Goal: Information Seeking & Learning: Learn about a topic

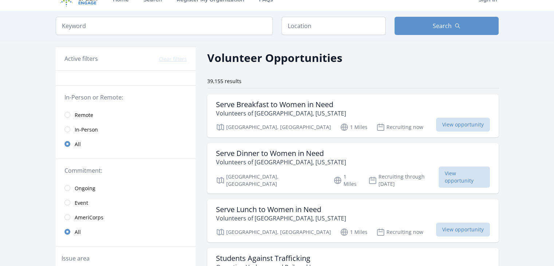
scroll to position [13, 0]
click at [86, 112] on span "Remote" at bounding box center [84, 114] width 19 height 7
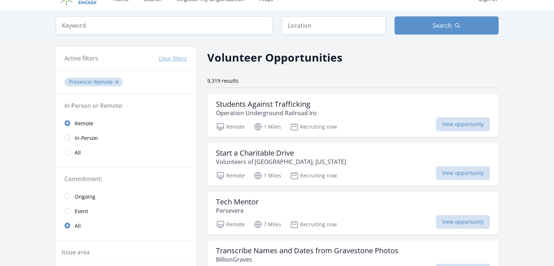
click at [75, 154] on span "All" at bounding box center [78, 152] width 6 height 7
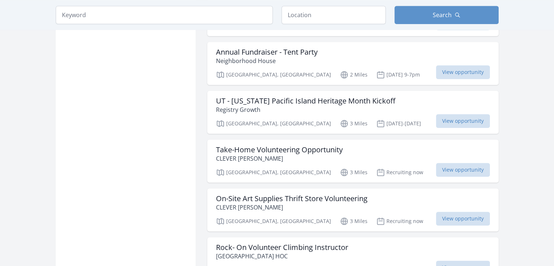
scroll to position [785, 0]
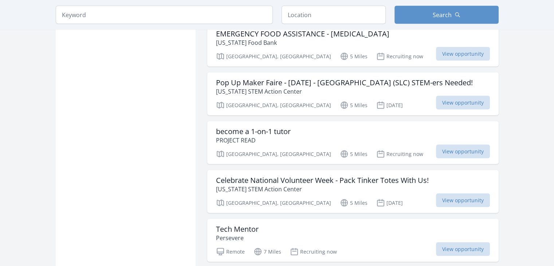
scroll to position [1411, 0]
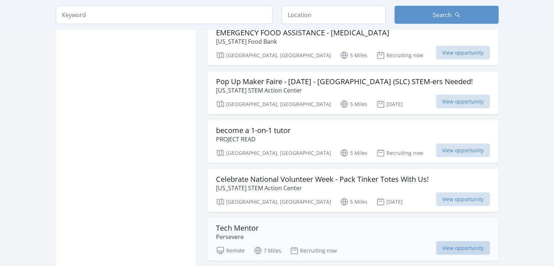
click at [461, 241] on span "View opportunity" at bounding box center [463, 248] width 54 height 14
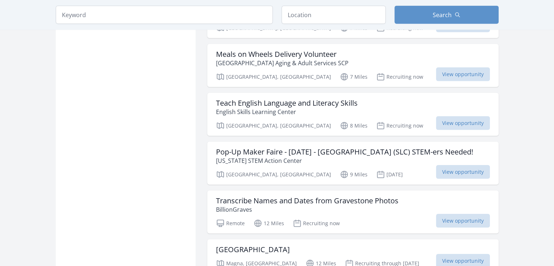
scroll to position [1684, 0]
click at [440, 213] on span "View opportunity" at bounding box center [463, 220] width 54 height 14
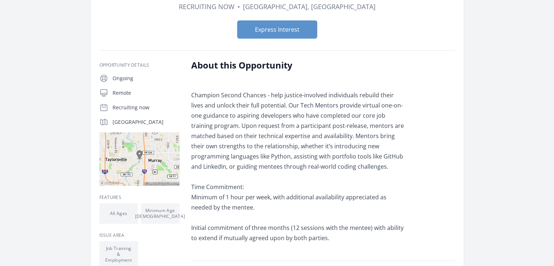
scroll to position [40, 0]
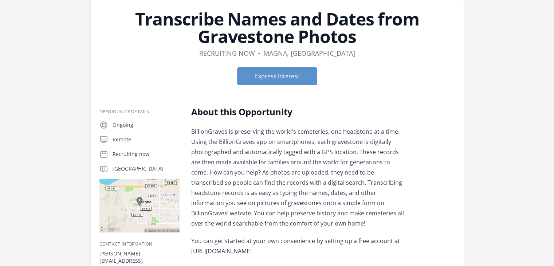
scroll to position [34, 0]
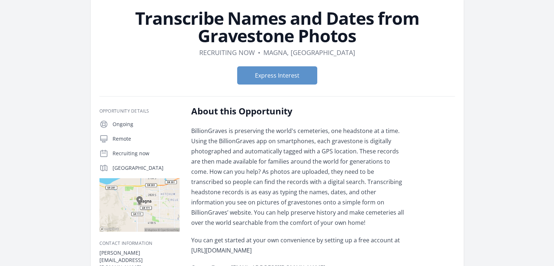
click at [368, 46] on header "Transcribe Names and Dates from Gravestone Photos Duration Recruiting now • Loc…" at bounding box center [277, 49] width 356 height 81
click at [501, 85] on div "Transcribe Names and Dates from Gravestone Photos Duration Recruiting now • Loc…" at bounding box center [277, 185] width 466 height 392
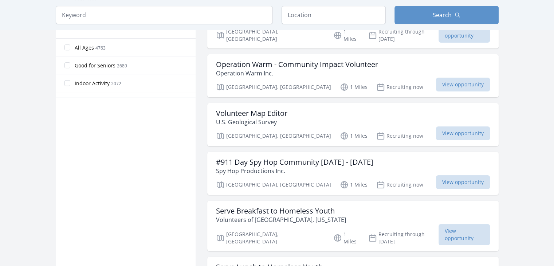
scroll to position [412, 0]
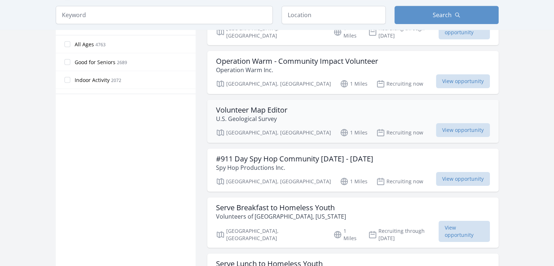
click at [328, 106] on div "Volunteer Map Editor U.S. Geological Survey" at bounding box center [353, 114] width 274 height 17
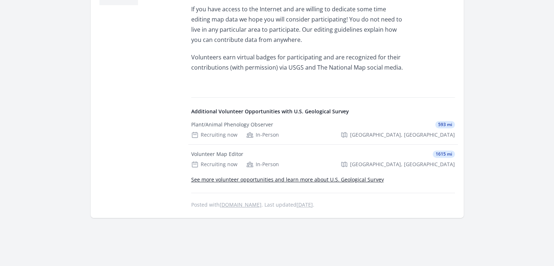
scroll to position [290, 0]
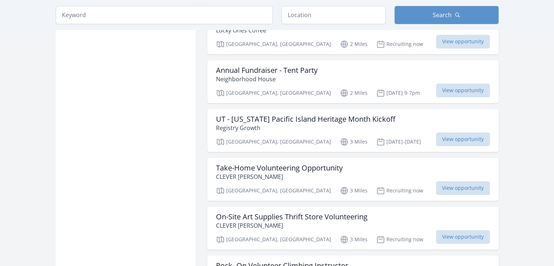
scroll to position [766, 0]
click at [462, 181] on span "View opportunity" at bounding box center [463, 188] width 54 height 14
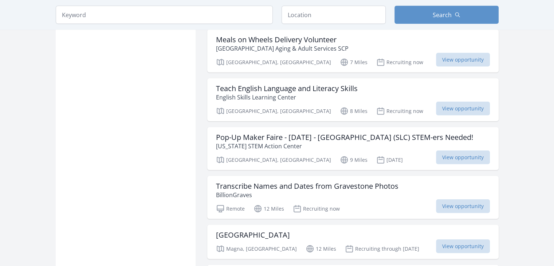
scroll to position [1699, 0]
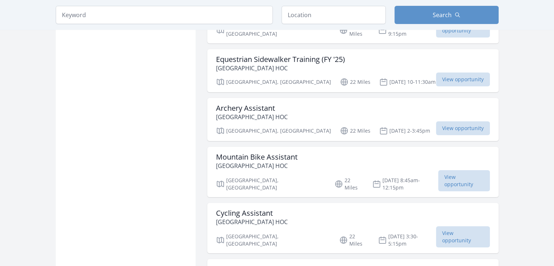
scroll to position [2466, 0]
click at [226, 208] on h3 "Cycling Assistant" at bounding box center [252, 212] width 72 height 9
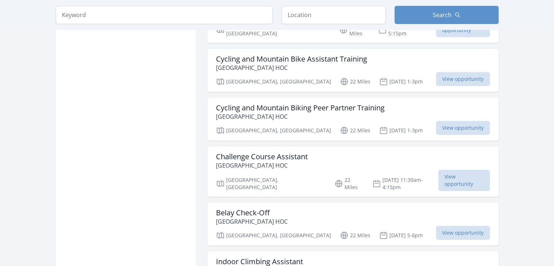
scroll to position [2690, 0]
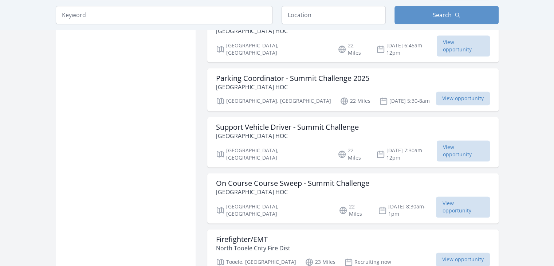
scroll to position [3734, 0]
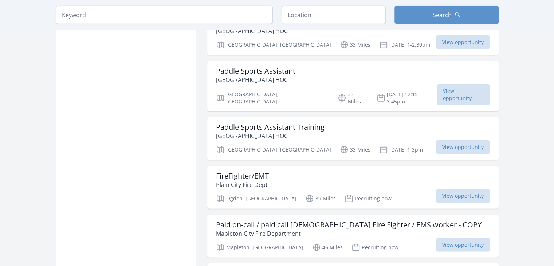
scroll to position [4637, 0]
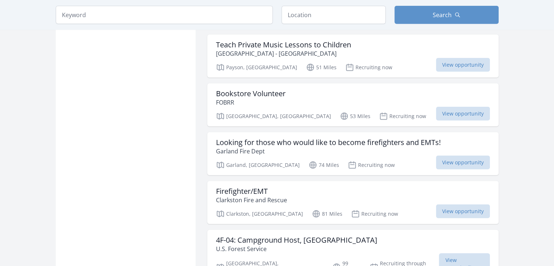
scroll to position [4960, 0]
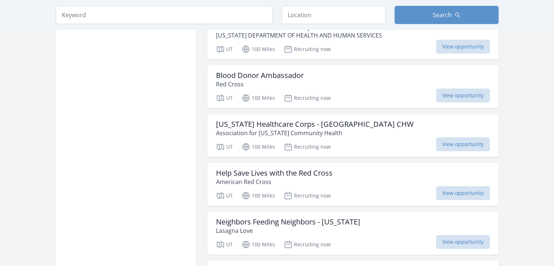
scroll to position [5522, 0]
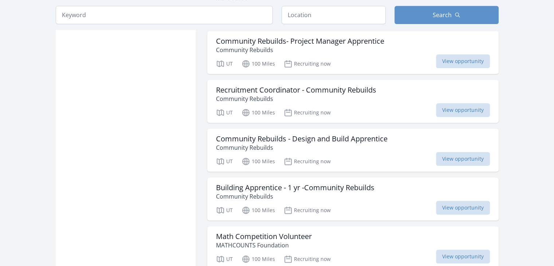
scroll to position [5897, 0]
click at [339, 232] on div "Math Competition Volunteer MATHCOUNTS Foundation" at bounding box center [353, 240] width 274 height 17
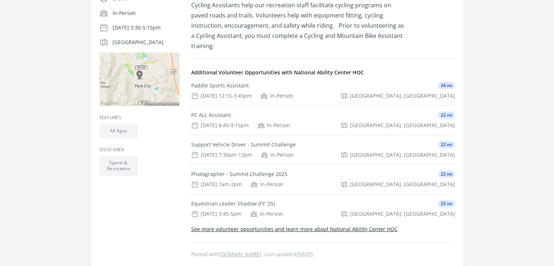
scroll to position [154, 0]
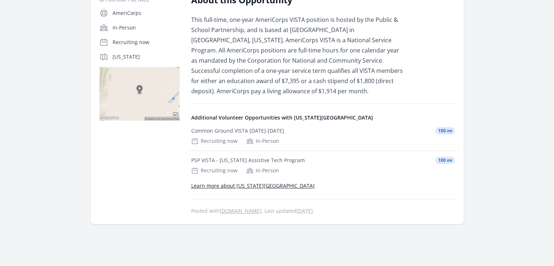
scroll to position [140, 0]
click at [239, 164] on div "PSP VISTA - Utah Assistive Tech Program 100 mi Recruiting now In-Person" at bounding box center [323, 164] width 270 height 29
click at [205, 125] on div "Common Ground VISTA 2025-2026 100 mi Recruiting now In-Person" at bounding box center [323, 135] width 270 height 29
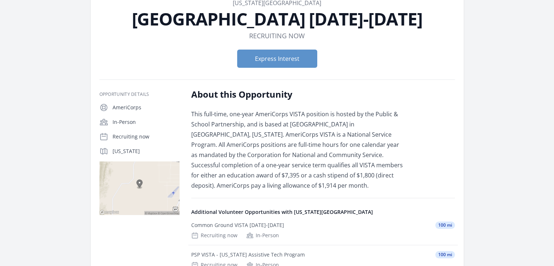
scroll to position [44, 0]
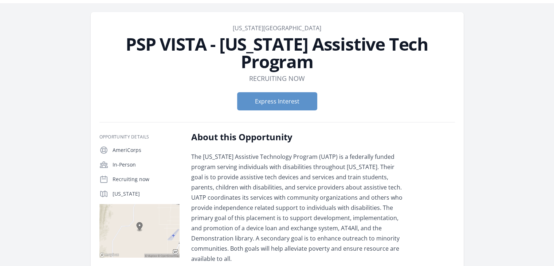
scroll to position [20, 0]
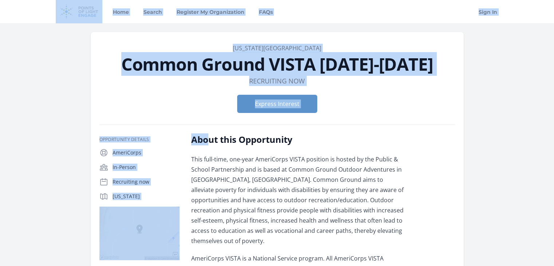
drag, startPoint x: 0, startPoint y: 0, endPoint x: 6, endPoint y: -5, distance: 8.0
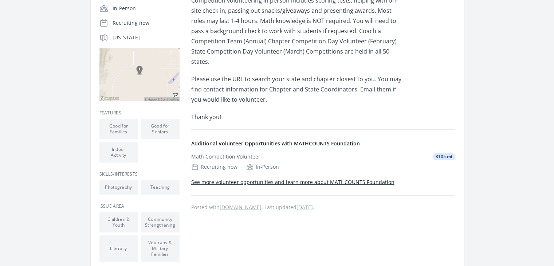
scroll to position [174, 0]
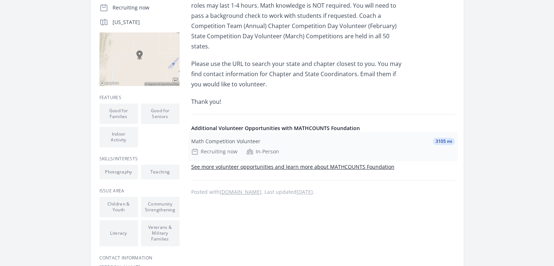
click at [296, 138] on div "Math Competition Volunteer 3105 mi" at bounding box center [323, 141] width 264 height 7
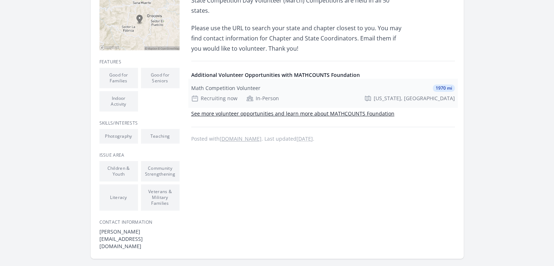
scroll to position [209, 0]
click at [319, 110] on link "See more volunteer opportunities and learn more about MATHCOUNTS Foundation" at bounding box center [292, 113] width 203 height 7
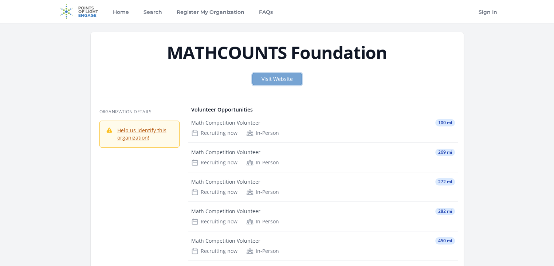
click at [283, 82] on link "Visit Website" at bounding box center [277, 79] width 50 height 12
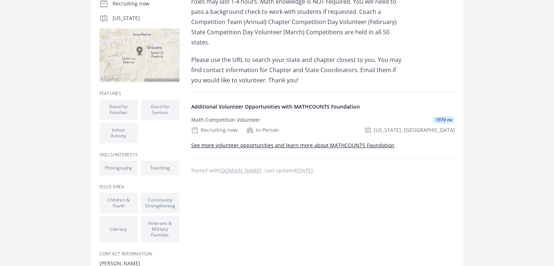
scroll to position [178, 0]
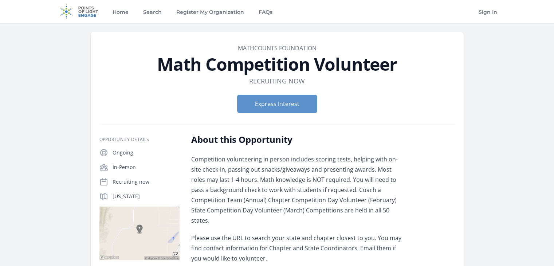
scroll to position [174, 0]
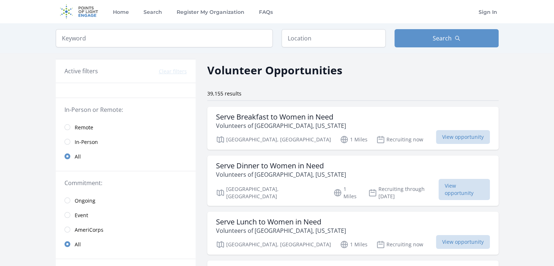
click at [87, 129] on span "Remote" at bounding box center [84, 127] width 19 height 7
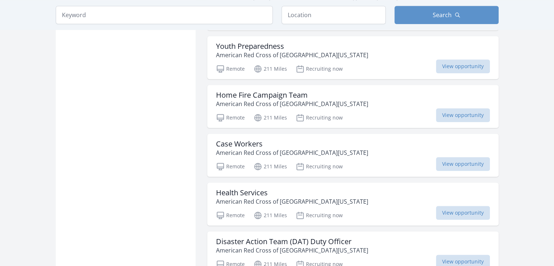
scroll to position [666, 0]
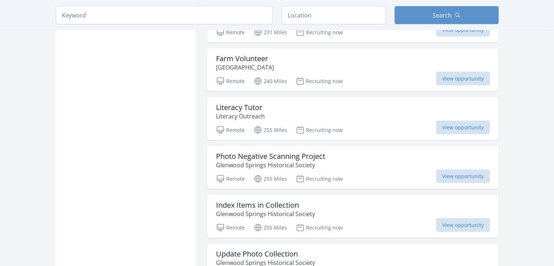
scroll to position [1386, 0]
click at [245, 56] on h3 "Farm Volunteer" at bounding box center [245, 58] width 58 height 9
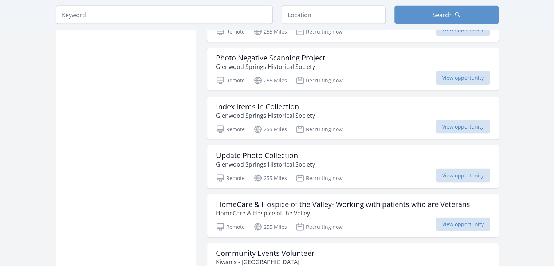
scroll to position [1484, 0]
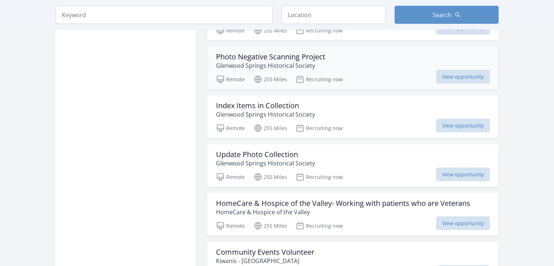
click at [227, 55] on h3 "Photo Negative Scanning Project" at bounding box center [270, 56] width 109 height 9
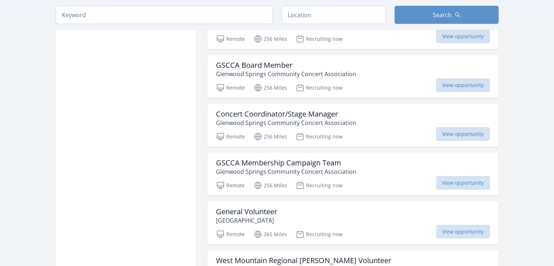
scroll to position [1770, 0]
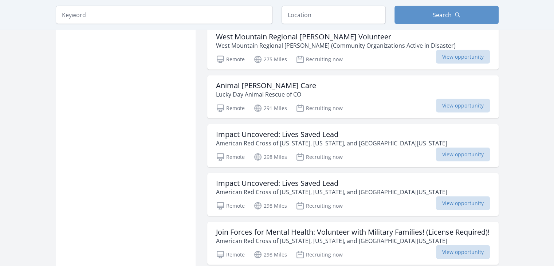
scroll to position [1993, 0]
click at [245, 81] on h3 "Animal Foster Care" at bounding box center [266, 85] width 100 height 9
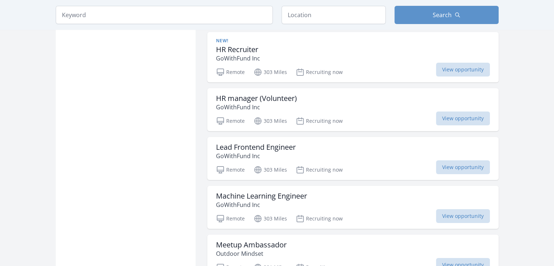
scroll to position [2696, 0]
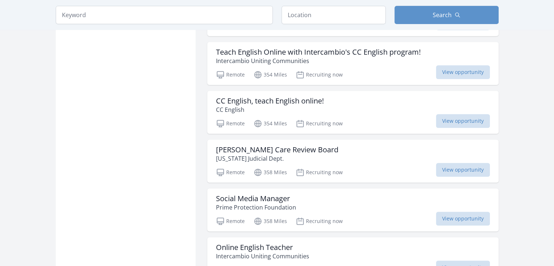
scroll to position [3100, 0]
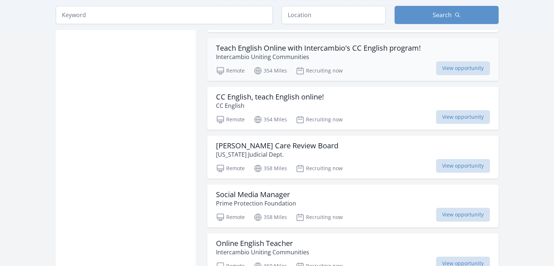
click at [271, 52] on h3 "Teach English Online with Intercambio's CC English program!" at bounding box center [318, 48] width 205 height 9
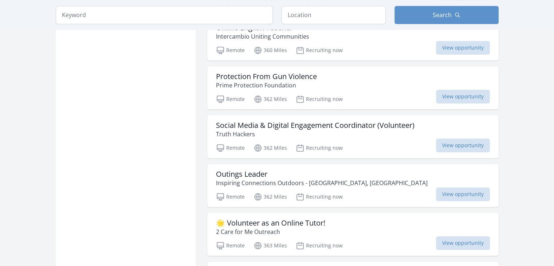
scroll to position [3317, 0]
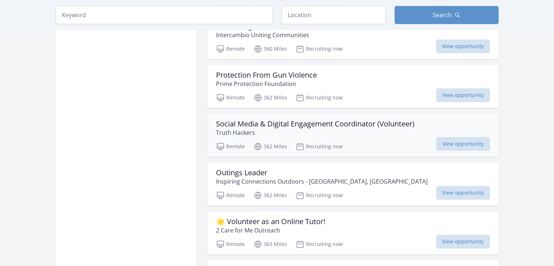
click at [234, 128] on h3 "Social Media & Digital Engagement Coordinator (Volunteer)" at bounding box center [315, 123] width 199 height 9
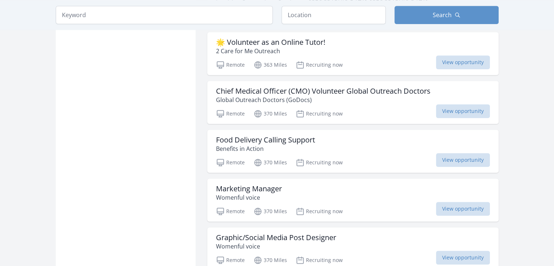
scroll to position [3497, 0]
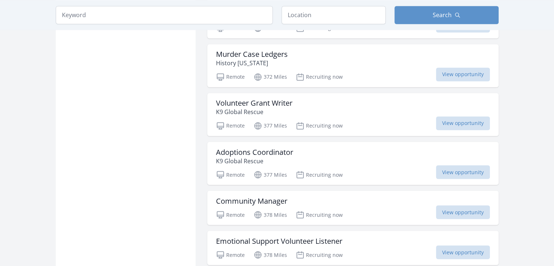
scroll to position [4022, 0]
click at [287, 67] on p "History Colorado" at bounding box center [252, 62] width 72 height 9
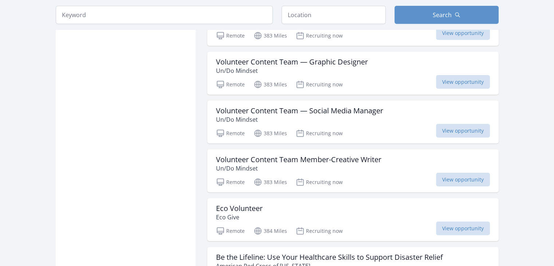
scroll to position [4680, 0]
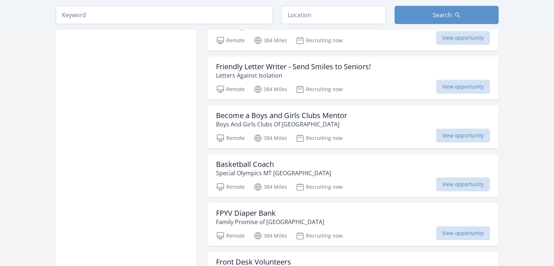
scroll to position [5603, 0]
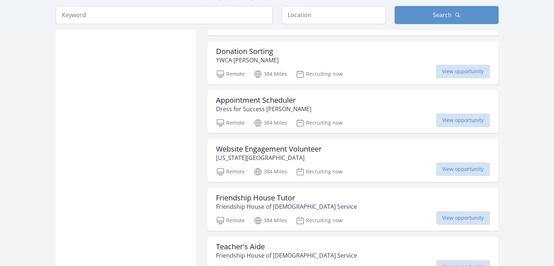
scroll to position [6399, 0]
click at [242, 111] on p "Dress for Success Billings" at bounding box center [263, 108] width 95 height 9
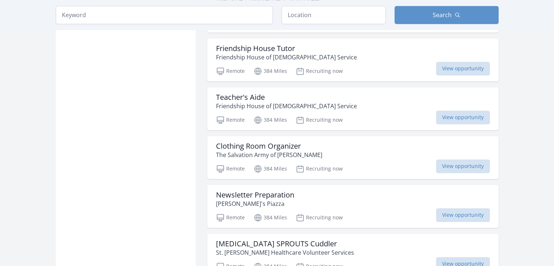
scroll to position [6548, 0]
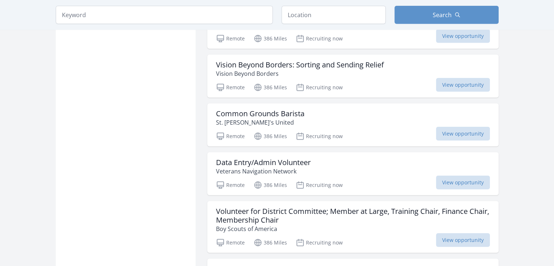
scroll to position [7509, 0]
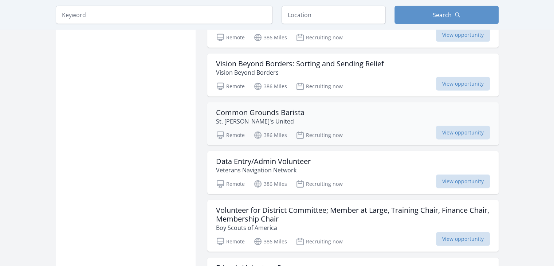
click at [259, 130] on div "Common Grounds Barista St. John's United Remote 386 Miles Recruiting now View o…" at bounding box center [352, 123] width 291 height 43
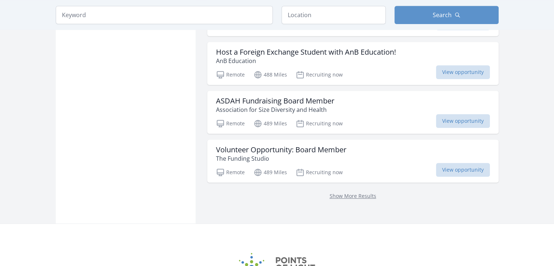
scroll to position [8823, 0]
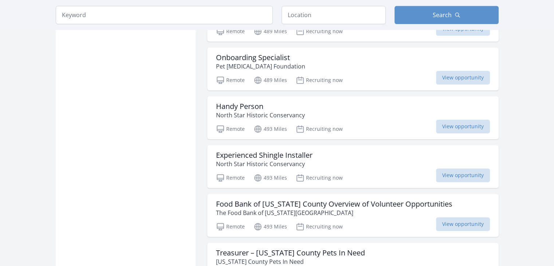
scroll to position [8963, 0]
click at [247, 114] on p "North Star Historic Conservancy" at bounding box center [260, 114] width 89 height 9
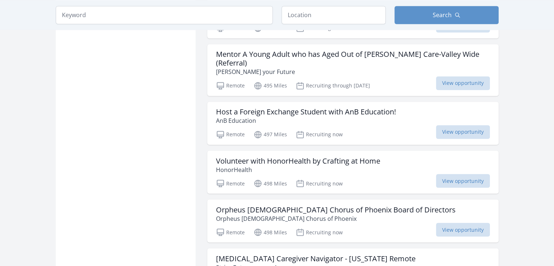
scroll to position [9552, 0]
click at [263, 116] on p "AnB Education" at bounding box center [306, 120] width 180 height 9
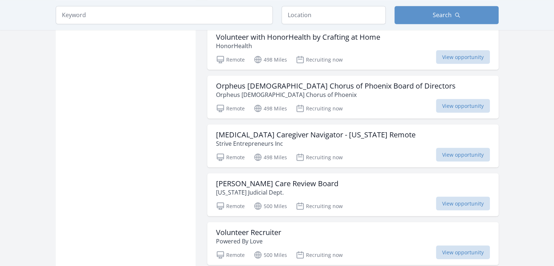
scroll to position [9676, 0]
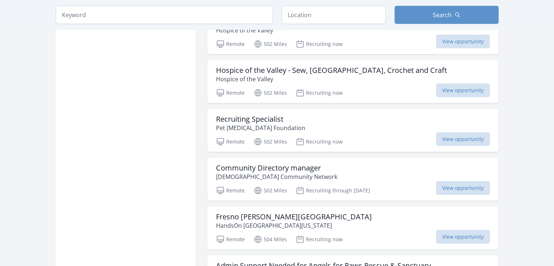
scroll to position [10376, 0]
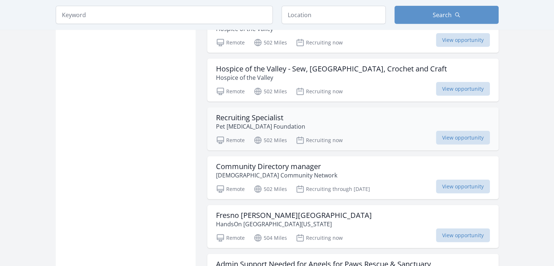
click at [233, 113] on h3 "Recruiting Specialist" at bounding box center [260, 117] width 89 height 9
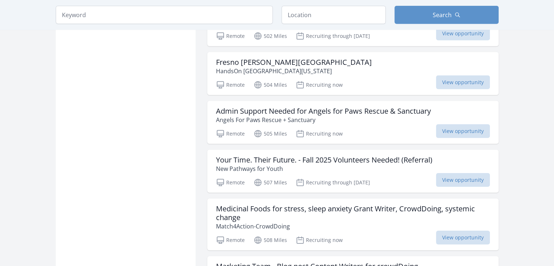
scroll to position [10531, 0]
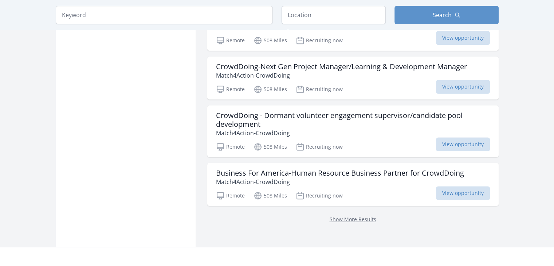
scroll to position [11760, 0]
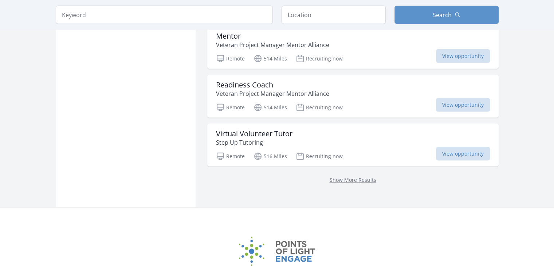
scroll to position [12826, 0]
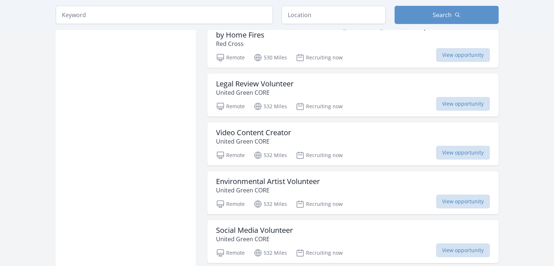
scroll to position [13497, 0]
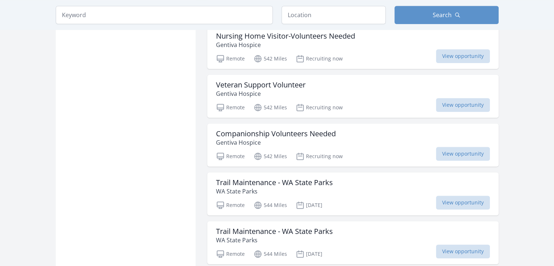
scroll to position [14361, 0]
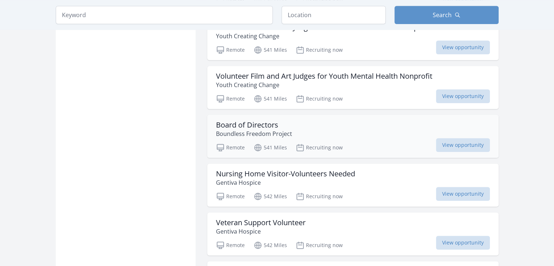
click at [272, 121] on h3 "Board of Directors" at bounding box center [254, 125] width 76 height 9
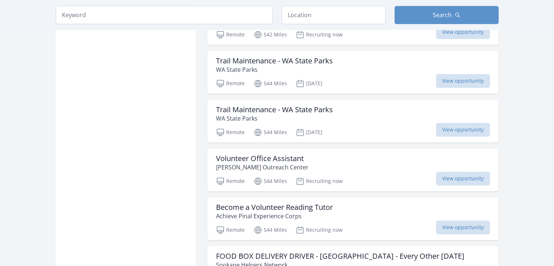
scroll to position [14620, 0]
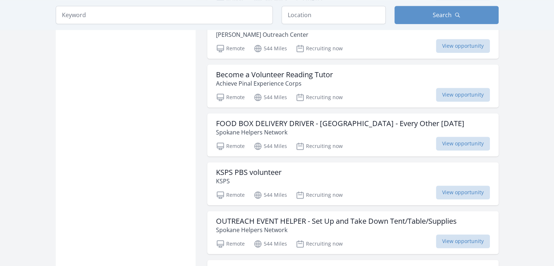
scroll to position [14722, 0]
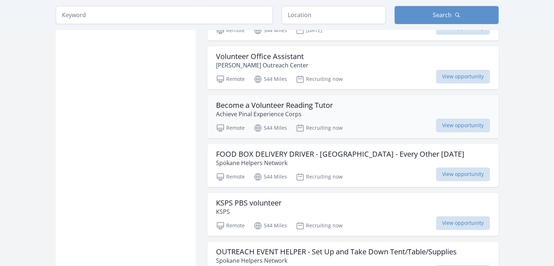
click at [262, 110] on p "Achieve Pinal Experience Corps" at bounding box center [274, 114] width 117 height 9
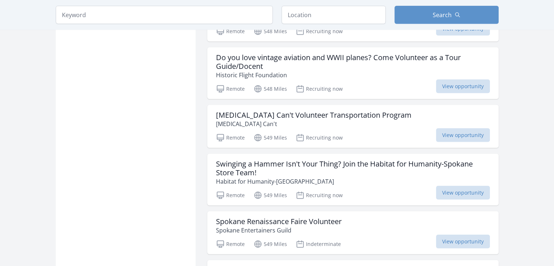
scroll to position [15600, 0]
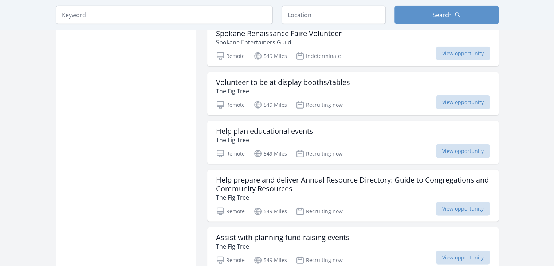
scroll to position [15837, 0]
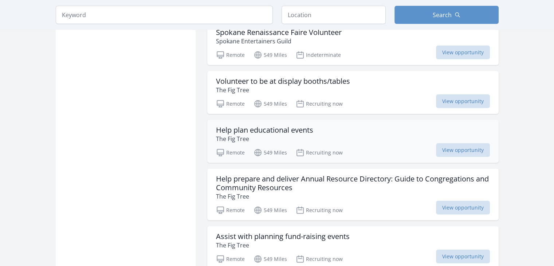
click at [272, 120] on div "Help plan educational events The Fig Tree Remote 549 Miles Recruiting now View …" at bounding box center [352, 141] width 291 height 43
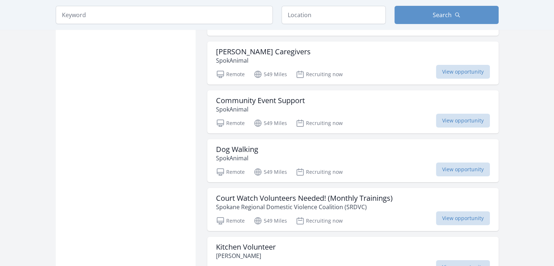
scroll to position [16373, 0]
click at [231, 145] on h3 "Dog Walking" at bounding box center [237, 149] width 42 height 9
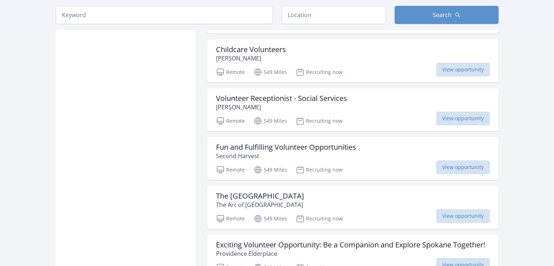
scroll to position [16631, 0]
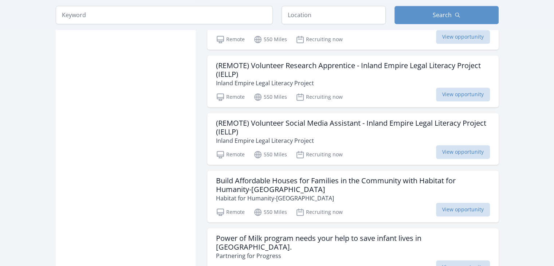
scroll to position [17646, 0]
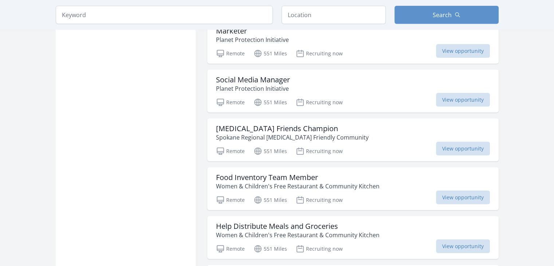
scroll to position [18397, 0]
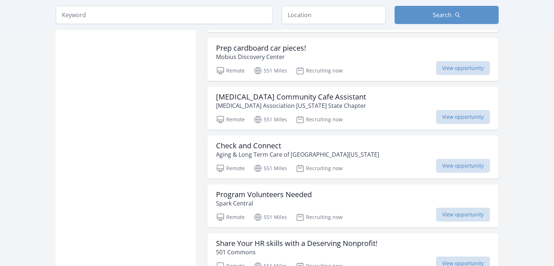
scroll to position [19316, 0]
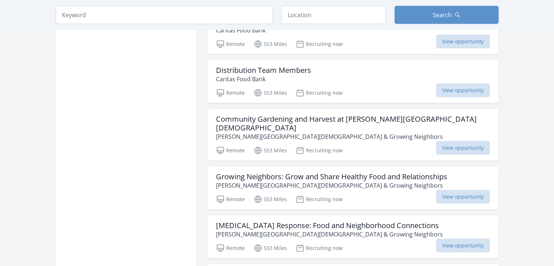
scroll to position [21542, 0]
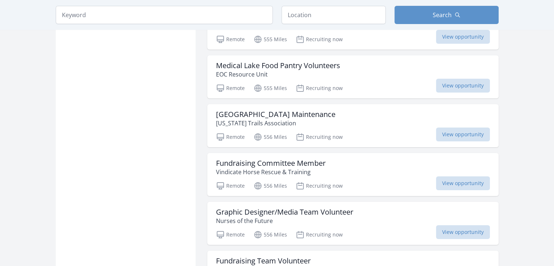
scroll to position [22141, 0]
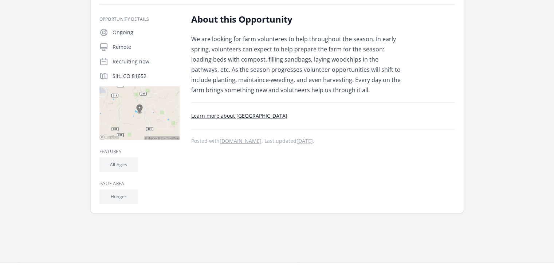
scroll to position [121, 0]
click at [243, 117] on link "Learn more about [GEOGRAPHIC_DATA]" at bounding box center [239, 115] width 96 height 7
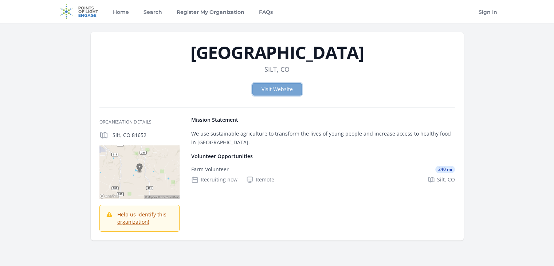
click at [279, 90] on link "Visit Website" at bounding box center [277, 89] width 50 height 12
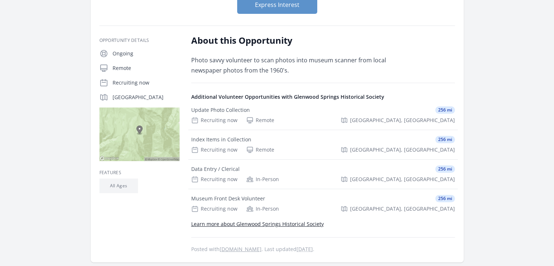
scroll to position [106, 0]
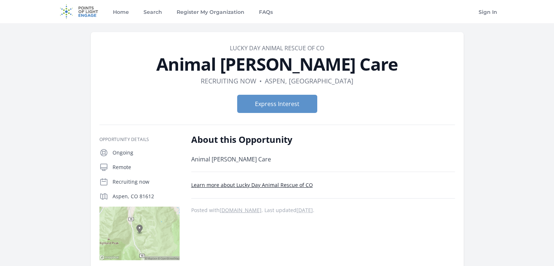
click at [270, 187] on link "Learn more about Lucky Day Animal Rescue of CO" at bounding box center [252, 184] width 122 height 7
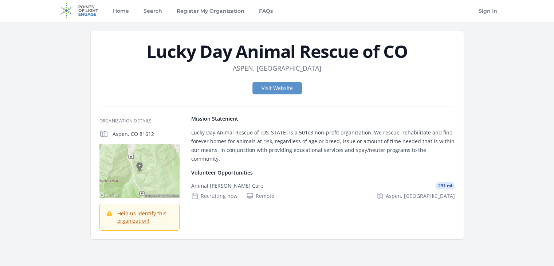
scroll to position [1, 0]
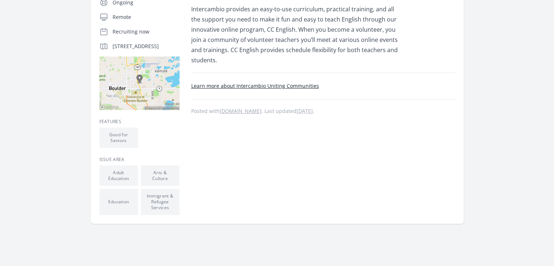
scroll to position [168, 0]
click at [283, 84] on link "Learn more about Intercambio Uniting Communities" at bounding box center [255, 85] width 128 height 7
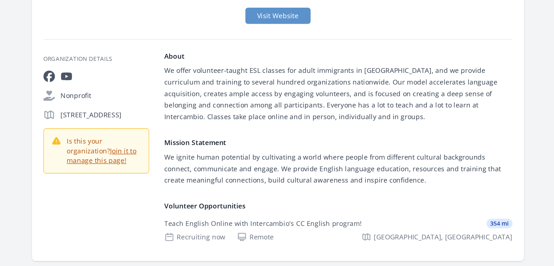
scroll to position [73, 0]
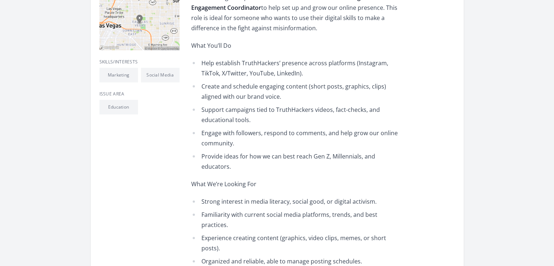
scroll to position [229, 0]
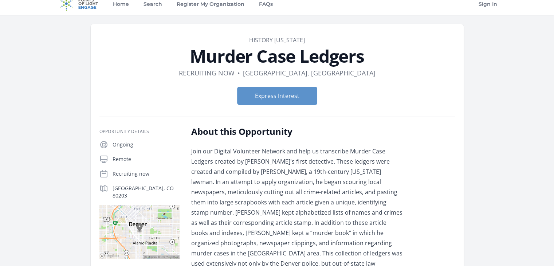
scroll to position [10, 0]
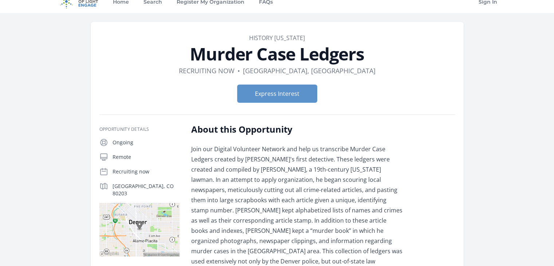
click at [240, 68] on div "•" at bounding box center [238, 71] width 3 height 10
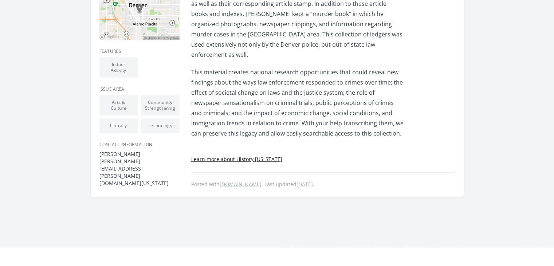
scroll to position [227, 0]
click at [238, 155] on link "Learn more about History Colorado" at bounding box center [236, 158] width 91 height 7
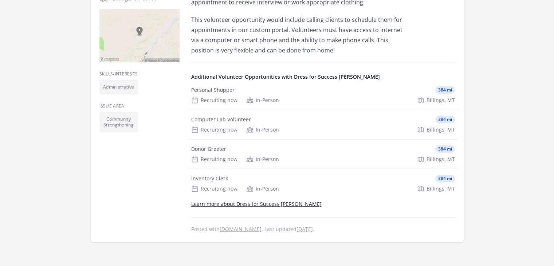
scroll to position [200, 0]
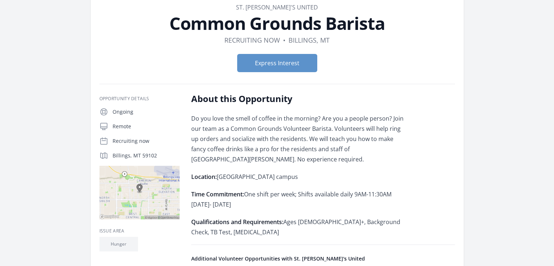
scroll to position [41, 0]
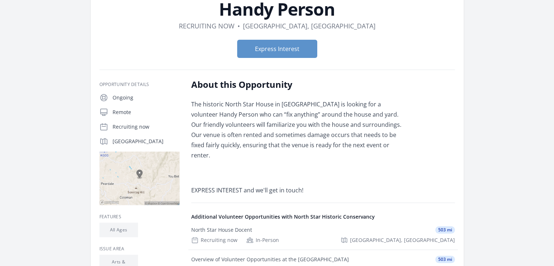
scroll to position [57, 0]
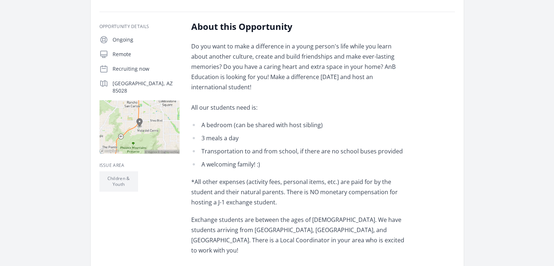
scroll to position [135, 0]
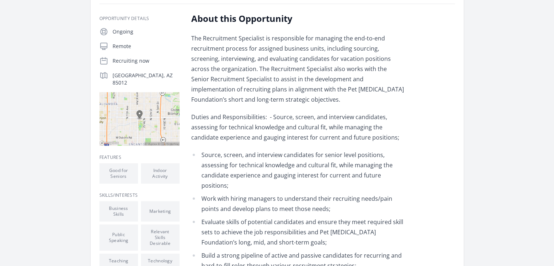
scroll to position [122, 0]
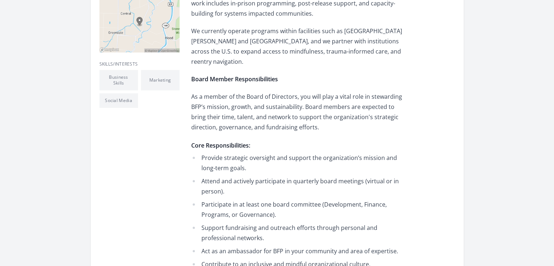
scroll to position [219, 0]
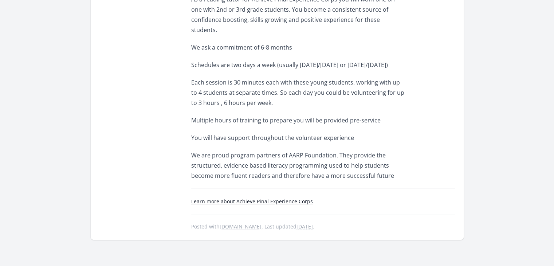
scroll to position [261, 0]
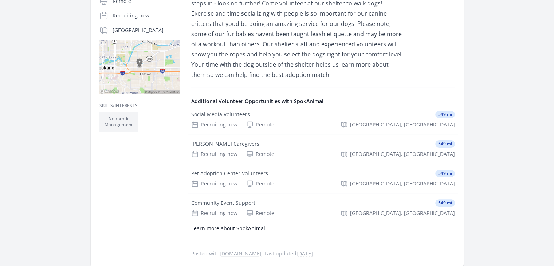
scroll to position [162, 0]
